Goal: Use online tool/utility: Utilize a website feature to perform a specific function

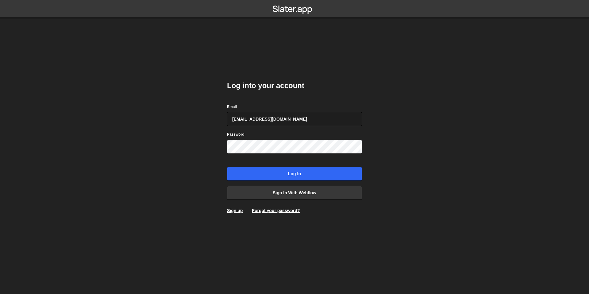
type input "bessoneliot@gmail.com"
click at [227, 166] on input "Log in" at bounding box center [294, 173] width 135 height 14
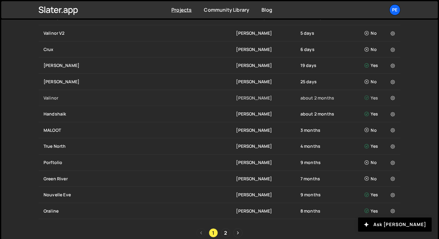
scroll to position [230, 0]
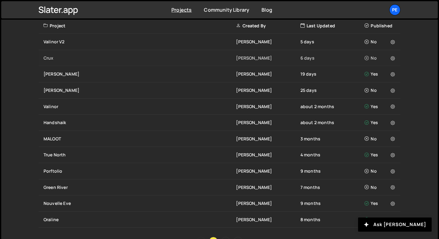
click at [58, 50] on div "[PERSON_NAME] 6 days No" at bounding box center [220, 58] width 362 height 16
click at [56, 55] on div "Crux" at bounding box center [140, 58] width 193 height 6
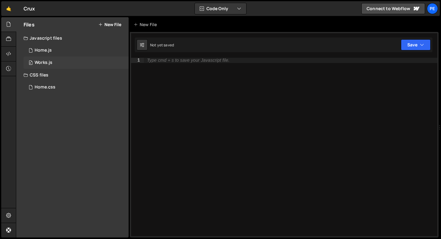
click at [41, 64] on div "Works.js" at bounding box center [44, 63] width 18 height 6
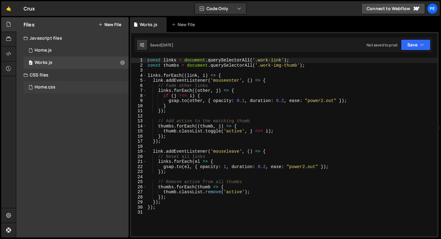
click at [56, 89] on div "Home.css 0" at bounding box center [76, 87] width 105 height 12
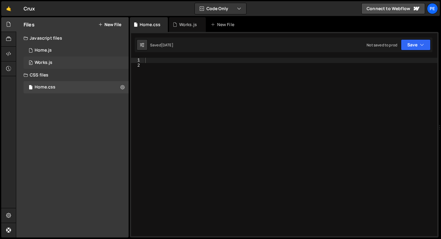
click at [59, 66] on div "0 Works.js 0" at bounding box center [76, 62] width 105 height 12
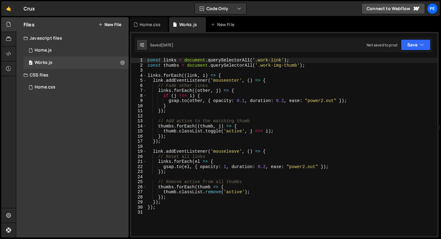
type textarea "});"
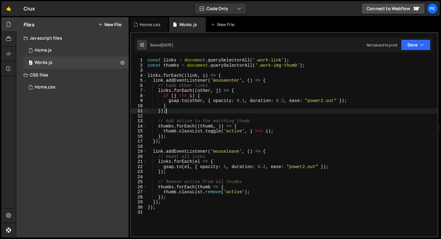
click at [216, 112] on div "const links = document . querySelectorAll ( '.work-link' ) ; const thumbs = doc…" at bounding box center [292, 152] width 291 height 188
